Goal: Transaction & Acquisition: Book appointment/travel/reservation

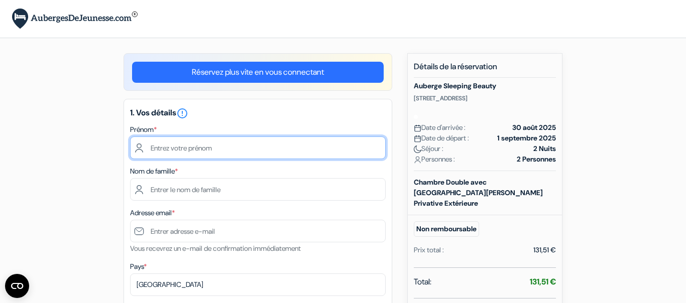
click at [176, 149] on input "text" at bounding box center [258, 148] width 256 height 23
type input "[PERSON_NAME]"
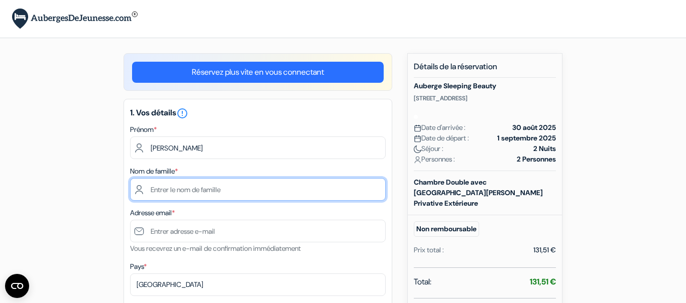
click at [158, 192] on input "text" at bounding box center [258, 189] width 256 height 23
type input "[PERSON_NAME]"
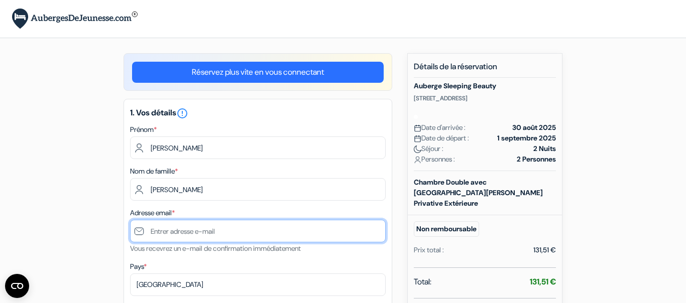
click at [178, 232] on input "text" at bounding box center [258, 231] width 256 height 23
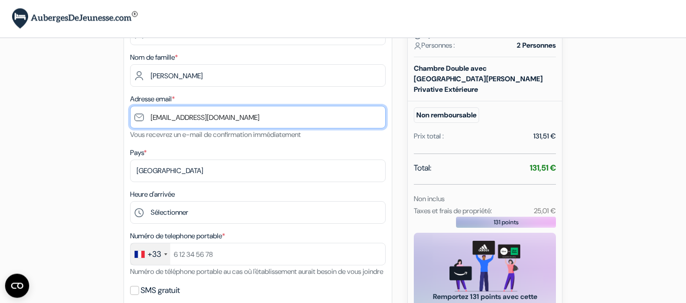
scroll to position [124, 0]
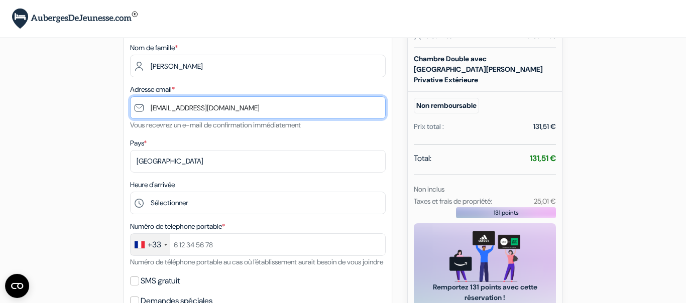
type input "[EMAIL_ADDRESS][DOMAIN_NAME]"
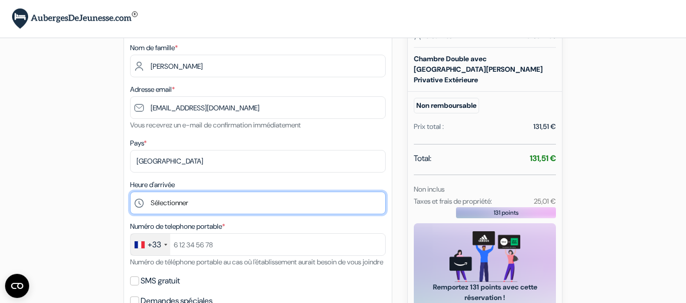
click at [130, 192] on select "Sélectionner 14:00 15:00 16:00 17:00 18:00 19:00 20:00 21:00 22:00" at bounding box center [258, 203] width 256 height 23
select select "18"
click option "18:00" at bounding box center [0, 0] width 0 height 0
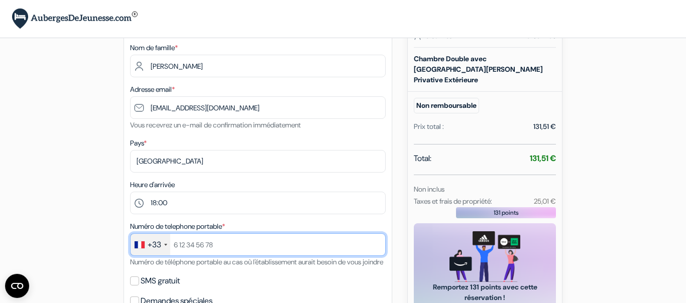
drag, startPoint x: 221, startPoint y: 246, endPoint x: 170, endPoint y: 242, distance: 50.4
click at [170, 242] on input "text" at bounding box center [258, 245] width 256 height 23
drag, startPoint x: 217, startPoint y: 248, endPoint x: 167, endPoint y: 242, distance: 50.6
click at [167, 242] on input "text" at bounding box center [258, 245] width 256 height 23
type input "à"
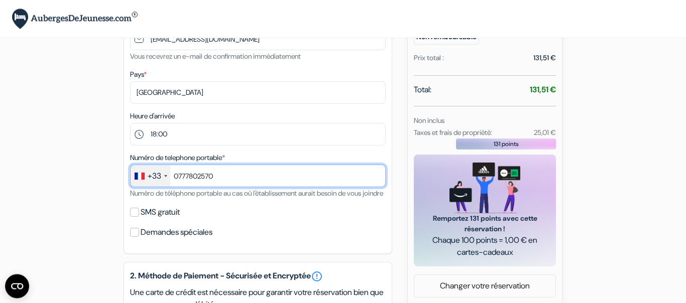
scroll to position [207, 0]
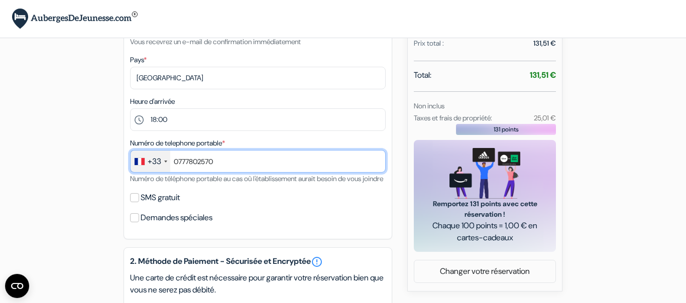
type input "0777802570"
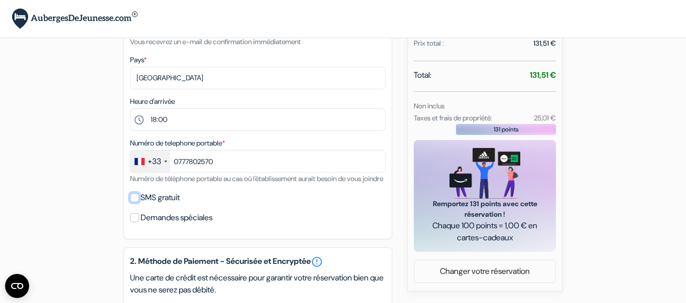
click at [137, 202] on input "SMS gratuit" at bounding box center [134, 197] width 9 height 9
checkbox input "true"
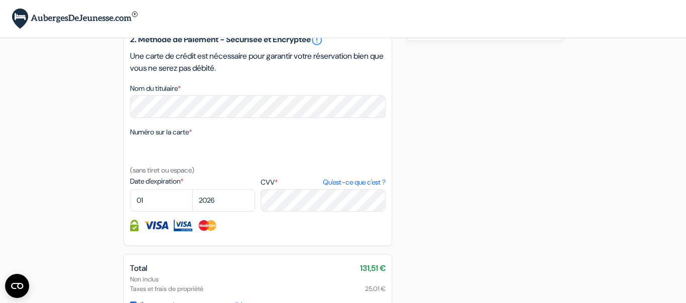
scroll to position [474, 0]
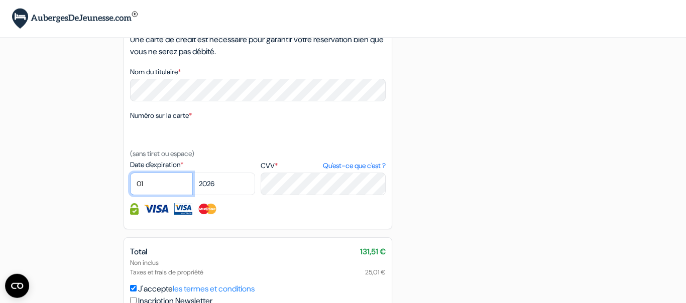
click at [130, 173] on select "01 02 03 04 05 06 07 08 09 10 11 12" at bounding box center [161, 184] width 63 height 23
select select "02"
click option "02" at bounding box center [0, 0] width 0 height 0
click at [192, 173] on select "2025 2026 2027 2028 2029 2030 2031 2032 2033 2034 2035 2036 2037 2038 2039 2040…" at bounding box center [223, 184] width 63 height 23
select select "2028"
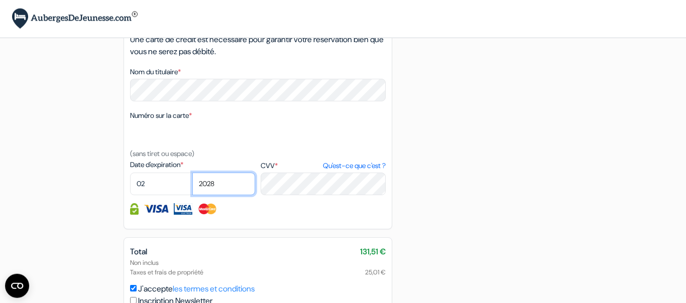
click option "2028" at bounding box center [0, 0] width 0 height 0
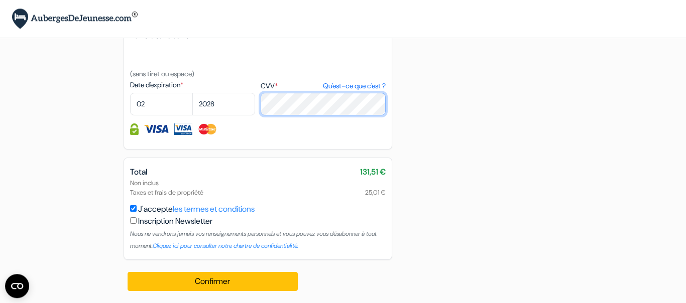
scroll to position [566, 0]
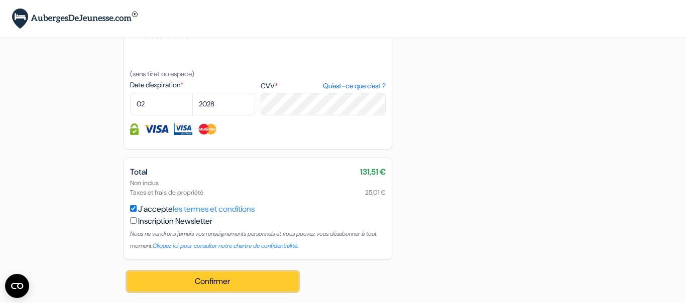
click at [223, 278] on button "Confirmer Loading..." at bounding box center [213, 281] width 170 height 19
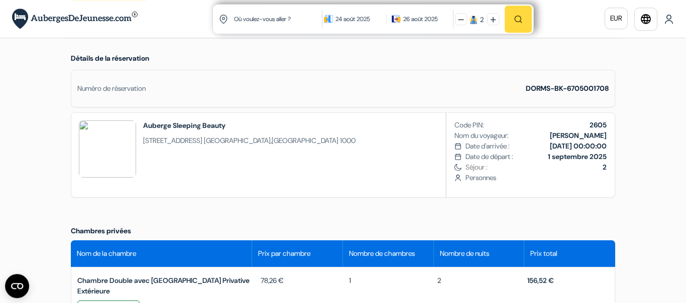
scroll to position [213, 0]
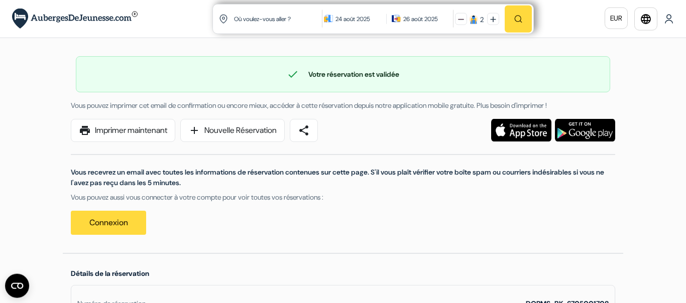
scroll to position [0, 0]
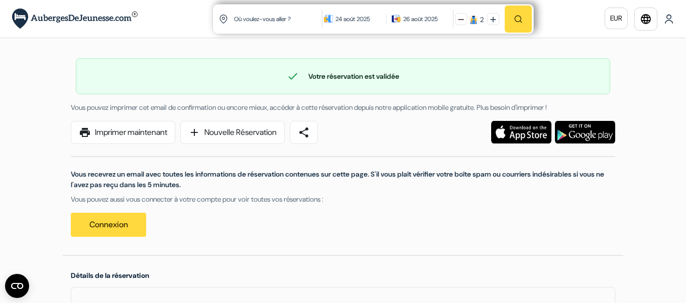
click at [288, 80] on span "check" at bounding box center [293, 76] width 12 height 12
click at [317, 79] on div "check Votre réservation est validée" at bounding box center [342, 76] width 533 height 12
click at [258, 19] on input "text" at bounding box center [278, 19] width 91 height 25
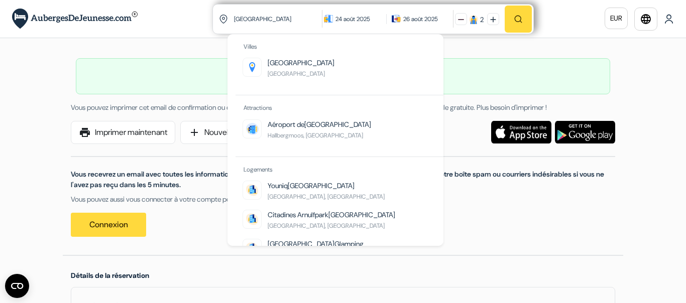
type input "munich"
click at [347, 21] on div "24 août 2025" at bounding box center [359, 19] width 46 height 10
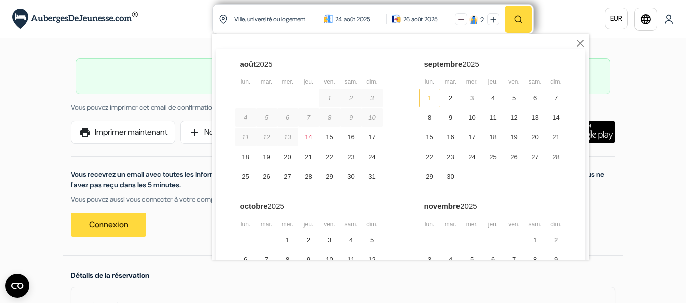
click at [430, 98] on div "1" at bounding box center [429, 98] width 21 height 19
click at [326, 18] on img at bounding box center [328, 18] width 9 height 9
click at [426, 96] on div "1" at bounding box center [429, 98] width 21 height 19
click at [473, 102] on div "3" at bounding box center [472, 98] width 21 height 19
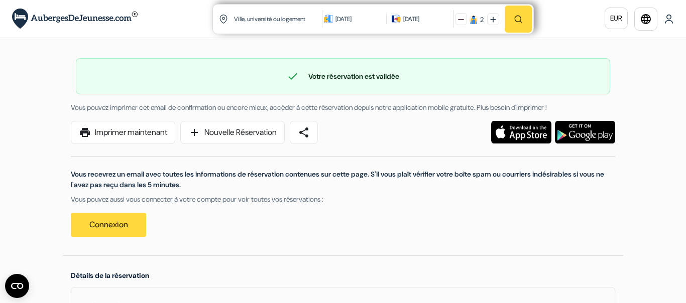
click at [473, 102] on div "Vous pouvez imprimer cet email de confirmation ou encore mieux, accéder à cette…" at bounding box center [343, 107] width 557 height 11
click at [413, 22] on div "3 sept. 2025" at bounding box center [411, 19] width 16 height 10
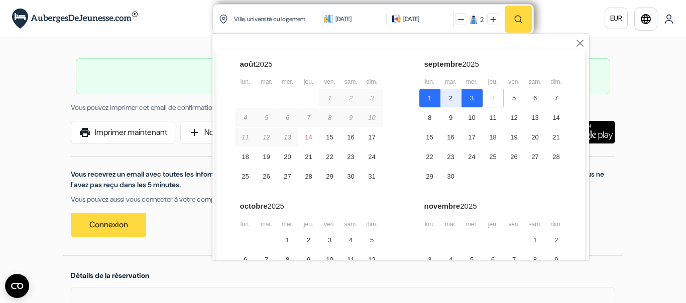
click at [495, 98] on div "4" at bounding box center [493, 98] width 21 height 19
click at [522, 20] on button "button" at bounding box center [518, 19] width 27 height 27
click at [496, 99] on div "4" at bounding box center [493, 98] width 21 height 19
click at [425, 99] on div "1" at bounding box center [429, 98] width 21 height 19
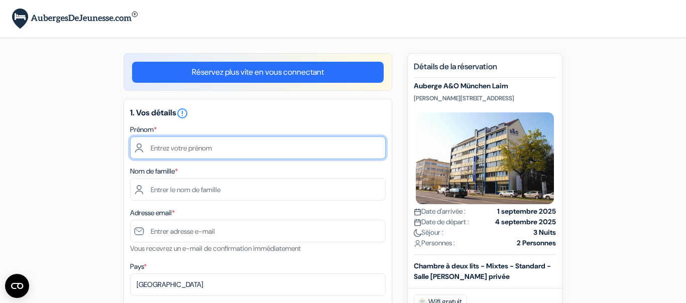
click at [195, 148] on input "text" at bounding box center [258, 148] width 256 height 23
type input "[PERSON_NAME]"
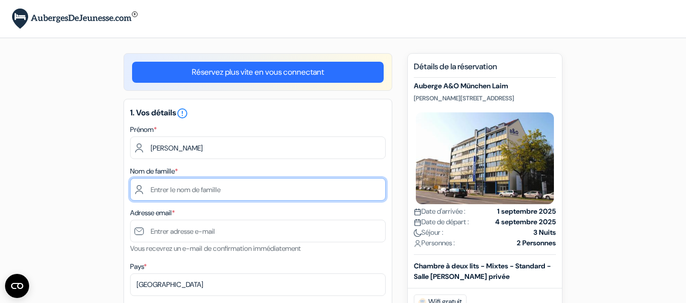
click at [176, 187] on input "text" at bounding box center [258, 189] width 256 height 23
type input "[PERSON_NAME]"
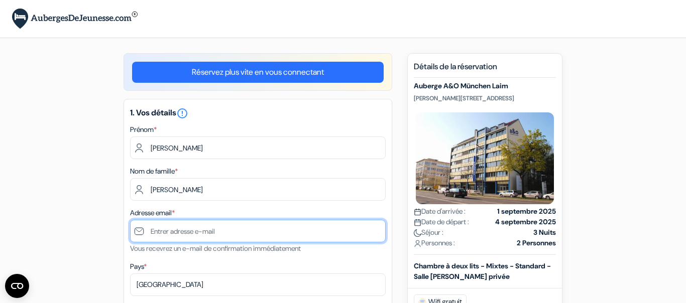
click at [167, 230] on input "text" at bounding box center [258, 231] width 256 height 23
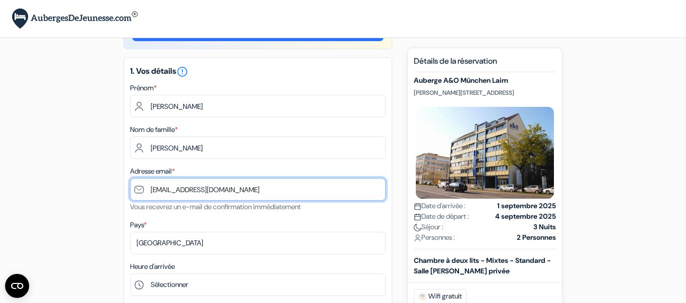
scroll to position [79, 0]
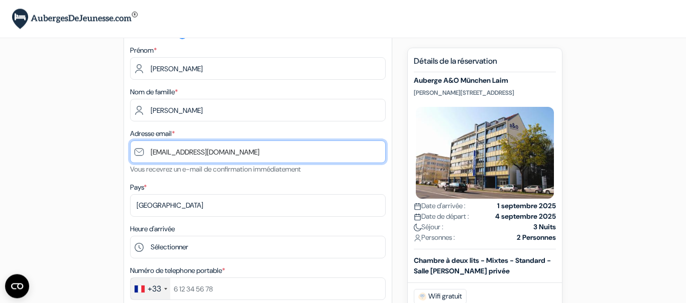
type input "[EMAIL_ADDRESS][DOMAIN_NAME]"
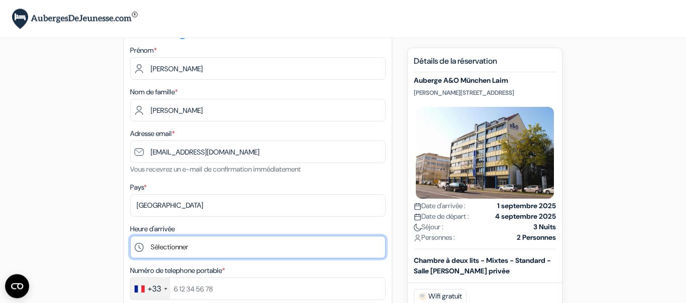
click at [130, 236] on select "Sélectionner 1:00 2:00 3:00 4:00 5:00 6:00 7:00 8:00 9:00 10:00 11:00 12:00 13:…" at bounding box center [258, 247] width 256 height 23
select select "17"
click option "17:00" at bounding box center [0, 0] width 0 height 0
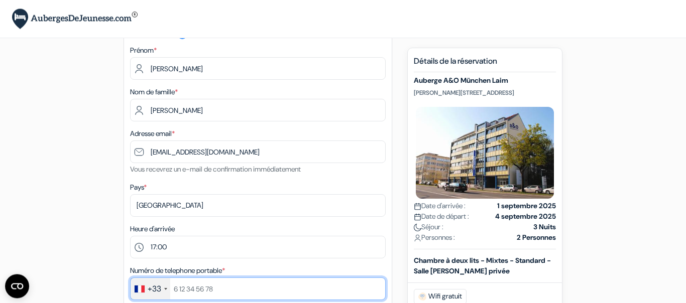
drag, startPoint x: 222, startPoint y: 289, endPoint x: 176, endPoint y: 287, distance: 45.8
click at [176, 287] on input "text" at bounding box center [258, 289] width 256 height 23
drag, startPoint x: 328, startPoint y: 275, endPoint x: 441, endPoint y: 246, distance: 116.2
click at [386, 278] on input "0777802570" at bounding box center [258, 289] width 256 height 23
click at [266, 294] on input "0777802570" at bounding box center [258, 289] width 256 height 23
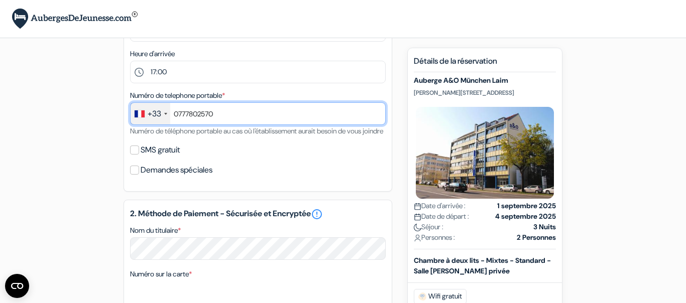
scroll to position [249, 0]
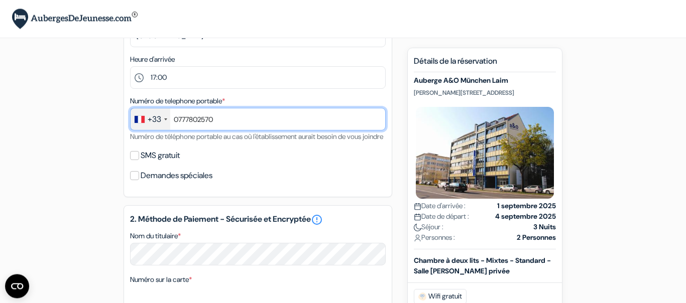
type input "0777802570"
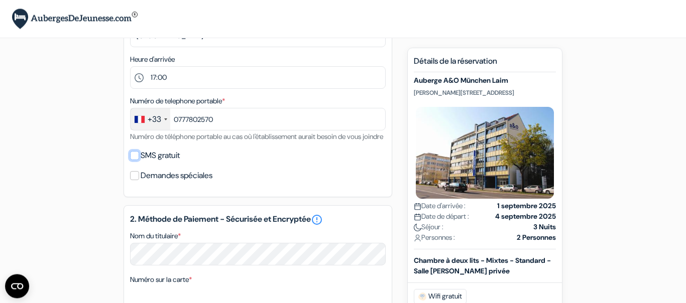
click at [135, 160] on input "SMS gratuit" at bounding box center [134, 155] width 9 height 9
checkbox input "true"
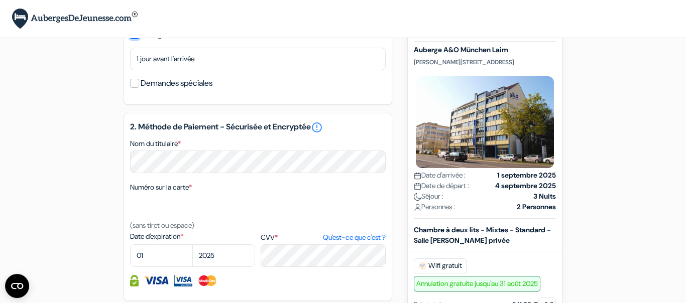
scroll to position [372, 0]
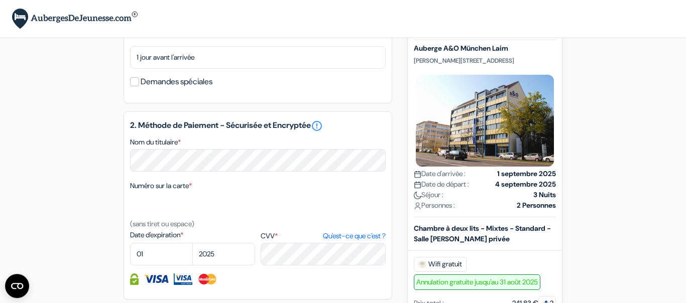
select select
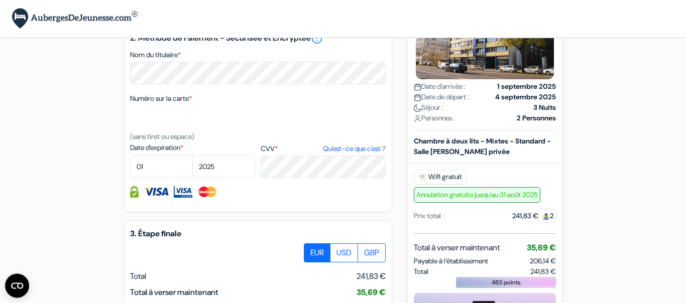
scroll to position [461, 0]
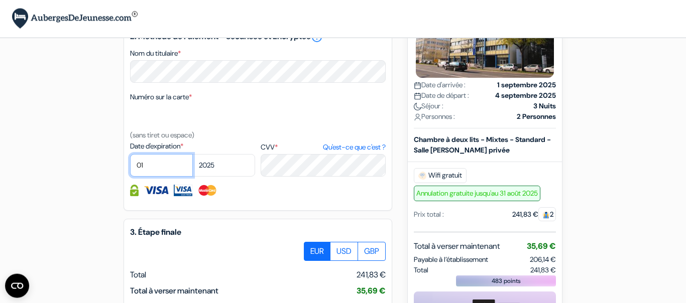
click at [130, 154] on select "01 02 03 04 05 06 07 08 09 10 11 12" at bounding box center [161, 165] width 63 height 23
select select "02"
click option "02" at bounding box center [0, 0] width 0 height 0
click at [192, 154] on select "2025 2026 2027 2028 2029 2030 2031 2032 2033 2034 2035 2036 2037 2038 2039 2040…" at bounding box center [223, 165] width 63 height 23
select select "2028"
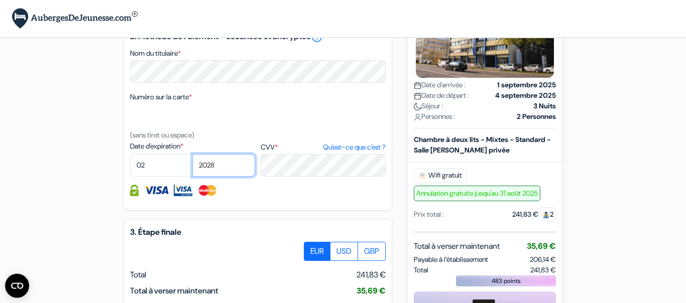
click option "2028" at bounding box center [0, 0] width 0 height 0
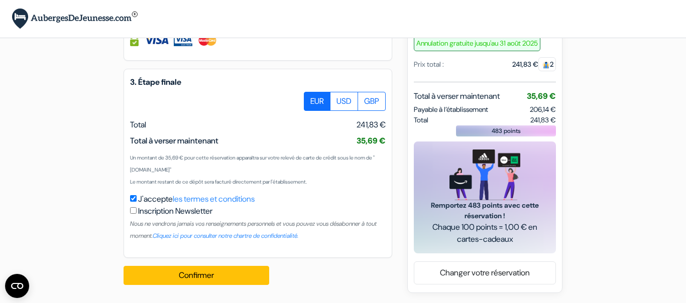
scroll to position [623, 0]
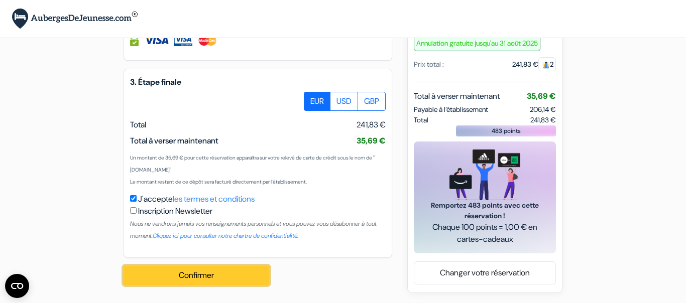
click at [199, 278] on button "Confirmer Loading..." at bounding box center [197, 275] width 146 height 19
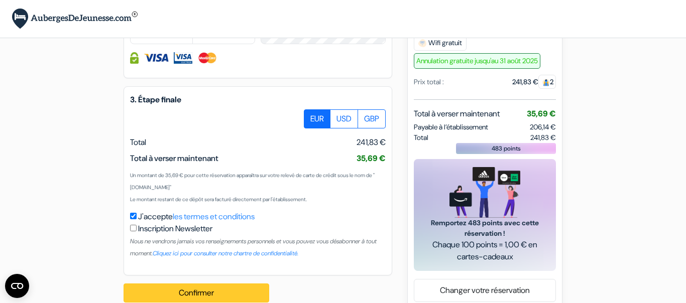
scroll to position [79, 0]
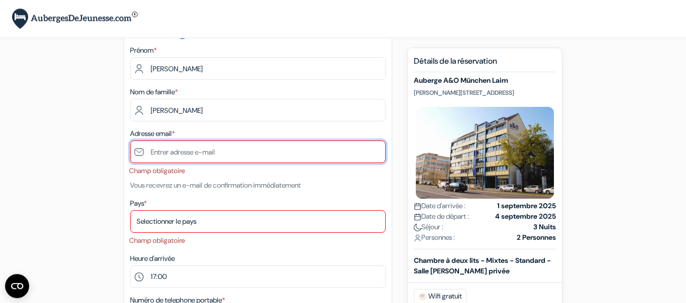
click at [161, 155] on input "text" at bounding box center [258, 152] width 256 height 23
type input "c"
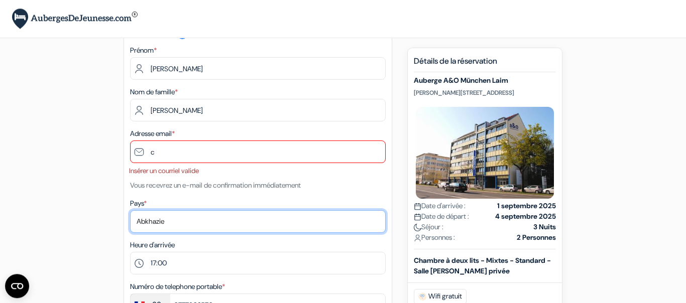
select select "1"
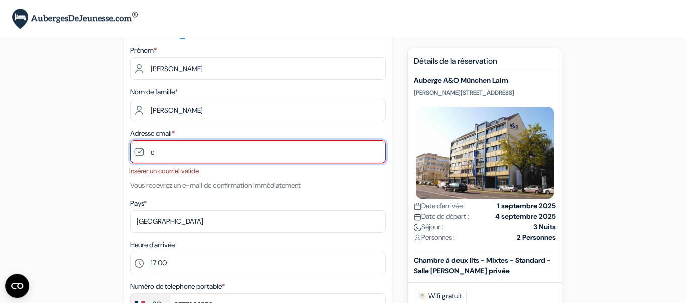
click at [161, 155] on input "c" at bounding box center [258, 152] width 256 height 23
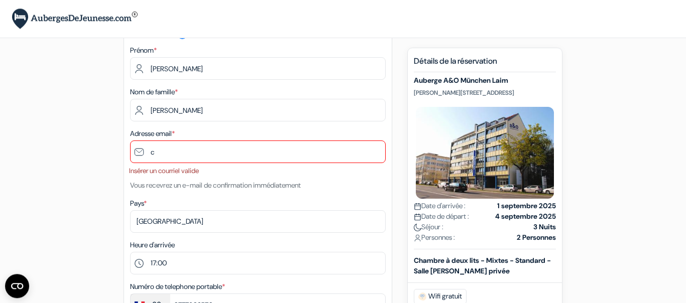
click at [154, 132] on label "Adresse email *" at bounding box center [152, 134] width 45 height 11
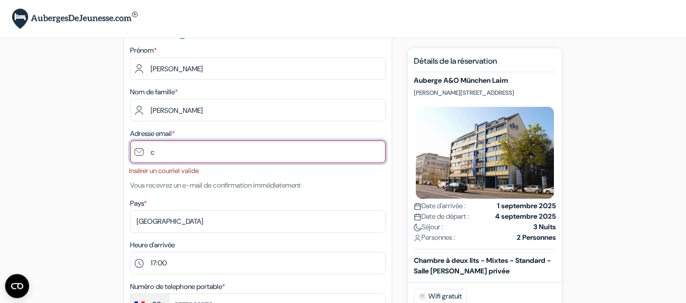
click at [156, 151] on input "c" at bounding box center [258, 152] width 256 height 23
type input "[EMAIL_ADDRESS][DOMAIN_NAME]"
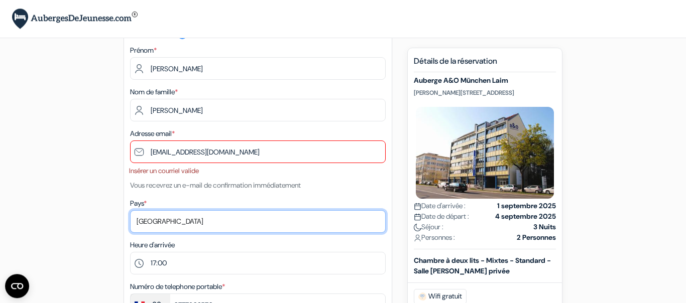
select select "67"
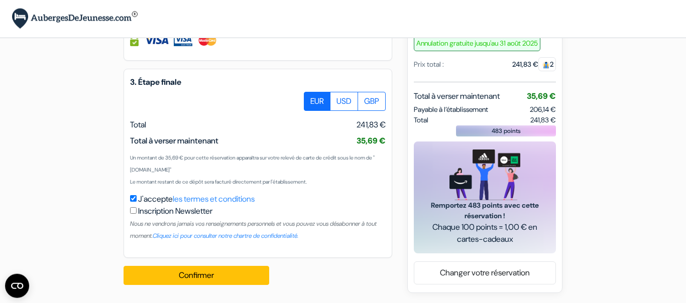
scroll to position [626, 0]
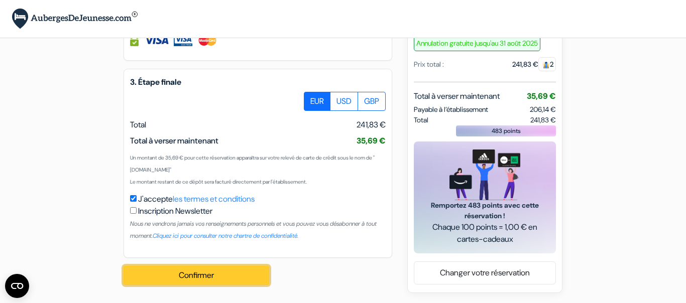
click at [198, 281] on button "Confirmer Loading..." at bounding box center [197, 275] width 146 height 19
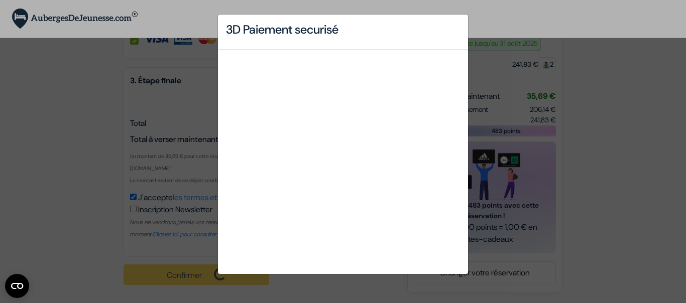
click at [556, 198] on div "3D Paiement securisé" at bounding box center [343, 151] width 686 height 303
